Goal: Information Seeking & Learning: Understand process/instructions

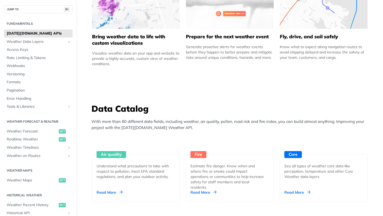
scroll to position [391, 0]
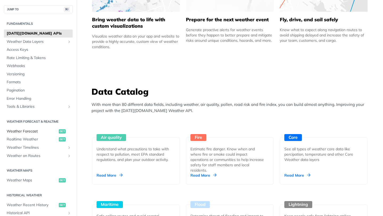
click at [26, 133] on span "Weather Forecast" at bounding box center [32, 131] width 51 height 5
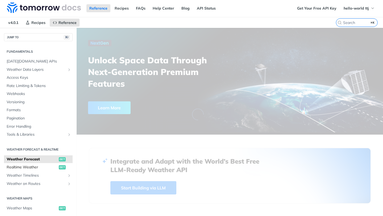
click at [27, 139] on section "Fundamentals [DATE][DOMAIN_NAME] APIs Weather Data Layers Core Probabilistic Fo…" at bounding box center [38, 93] width 69 height 93
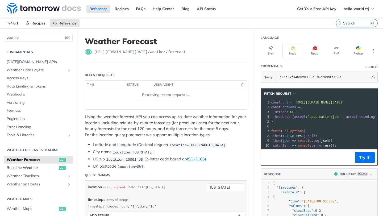
click at [28, 168] on span "Realtime Weather" at bounding box center [32, 167] width 51 height 5
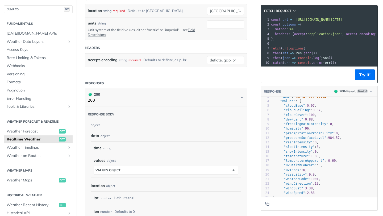
scroll to position [13, 1]
type textarea "rainIntensity"
drag, startPoint x: 287, startPoint y: 143, endPoint x: 310, endPoint y: 143, distance: 23.7
click at [310, 143] on span ""rainIntensity"" at bounding box center [298, 142] width 29 height 4
type textarea "leetIntensity"
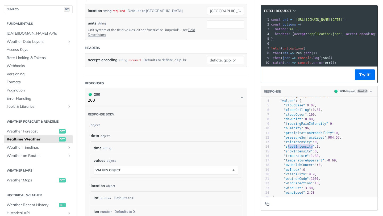
drag, startPoint x: 314, startPoint y: 148, endPoint x: 287, endPoint y: 148, distance: 26.3
click at [287, 148] on span ""sleetIntensity"" at bounding box center [299, 147] width 31 height 4
type textarea "snowIntensity"
drag, startPoint x: 312, startPoint y: 152, endPoint x: 286, endPoint y: 152, distance: 25.8
click at [286, 152] on span ""snowIntensity"" at bounding box center [298, 152] width 29 height 4
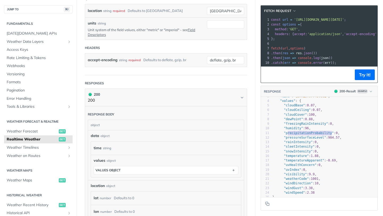
type textarea "precipitationProbability"
drag, startPoint x: 332, startPoint y: 134, endPoint x: 286, endPoint y: 134, distance: 45.8
click at [286, 134] on span ""precipitationProbability"" at bounding box center [309, 133] width 50 height 4
type textarea ""rainIntensity": 0, "sleetIntensity": 0, "snowIntensity": 0,"
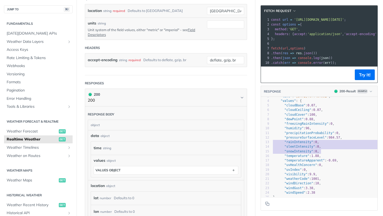
drag, startPoint x: 323, startPoint y: 152, endPoint x: 269, endPoint y: 141, distance: 54.5
click at [272, 141] on div "1 { 2 "data" : { 3 "time" : "[DATE]T07:48:00Z" , 4 "values" : { 5 "cloudBase" :…" at bounding box center [340, 160] width 137 height 151
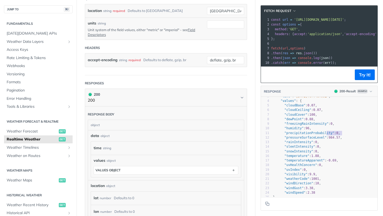
type textarea ""precipitationProbability": 0,"
drag, startPoint x: 351, startPoint y: 133, endPoint x: 242, endPoint y: 133, distance: 109.1
click at [242, 133] on div "Realtime Weather get [URL][DOMAIN_NAME][DATE] /weather/realtime Recent Requests…" at bounding box center [230, 101] width 307 height 487
type textarea ""pressureSurfaceLevel": 984.57, "rainIntensity": 0, "sleetIntensity": 0, "snowI…"
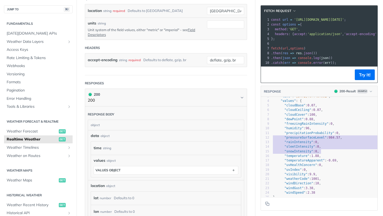
drag, startPoint x: 324, startPoint y: 150, endPoint x: 253, endPoint y: 136, distance: 72.7
click at [253, 136] on div "Realtime Weather get [URL][DOMAIN_NAME][DATE] /weather/realtime Recent Requests…" at bounding box center [230, 101] width 307 height 487
click at [292, 139] on span ""pressureSurfaceLevel"" at bounding box center [306, 138] width 42 height 4
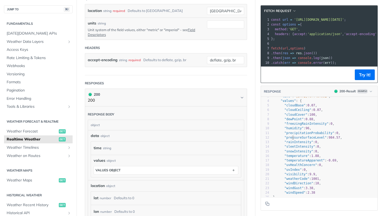
click at [295, 141] on span ""rainIntensity"" at bounding box center [299, 142] width 29 height 4
click at [323, 143] on pre ""rainIntensity" : 0 ," at bounding box center [340, 142] width 137 height 5
type textarea ""precipitationProbability": 0,"
drag, startPoint x: 343, startPoint y: 132, endPoint x: 265, endPoint y: 132, distance: 78.0
click at [272, 132] on div "11 "precipitationProbability" : 0 ," at bounding box center [340, 133] width 137 height 5
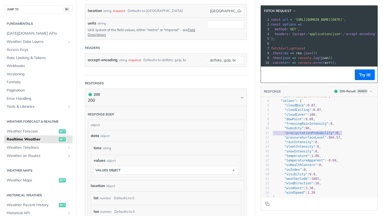
click at [317, 142] on span "0" at bounding box center [316, 142] width 2 height 4
click at [324, 152] on pre ""snowIntensity" : 0 ," at bounding box center [340, 151] width 137 height 5
